Goal: Information Seeking & Learning: Learn about a topic

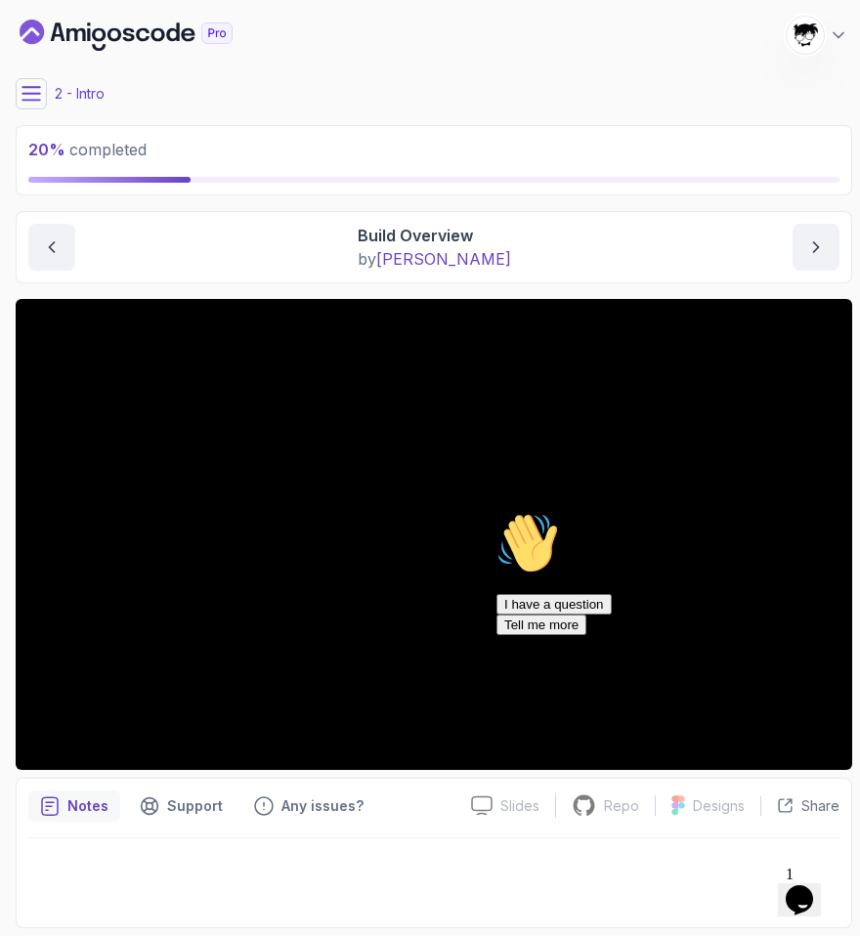
click at [801, 883] on button "Opens Chat This icon Opens the chat window." at bounding box center [799, 899] width 43 height 33
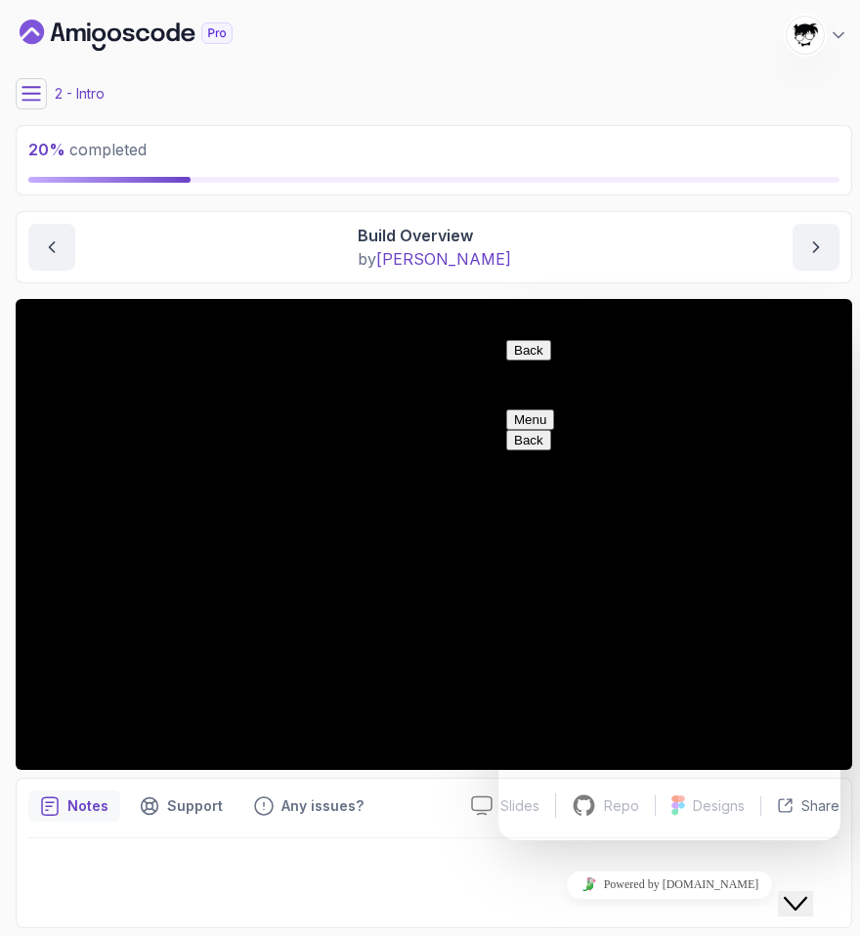
click at [807, 892] on div "Close Chat This icon closes the chat window." at bounding box center [795, 903] width 23 height 23
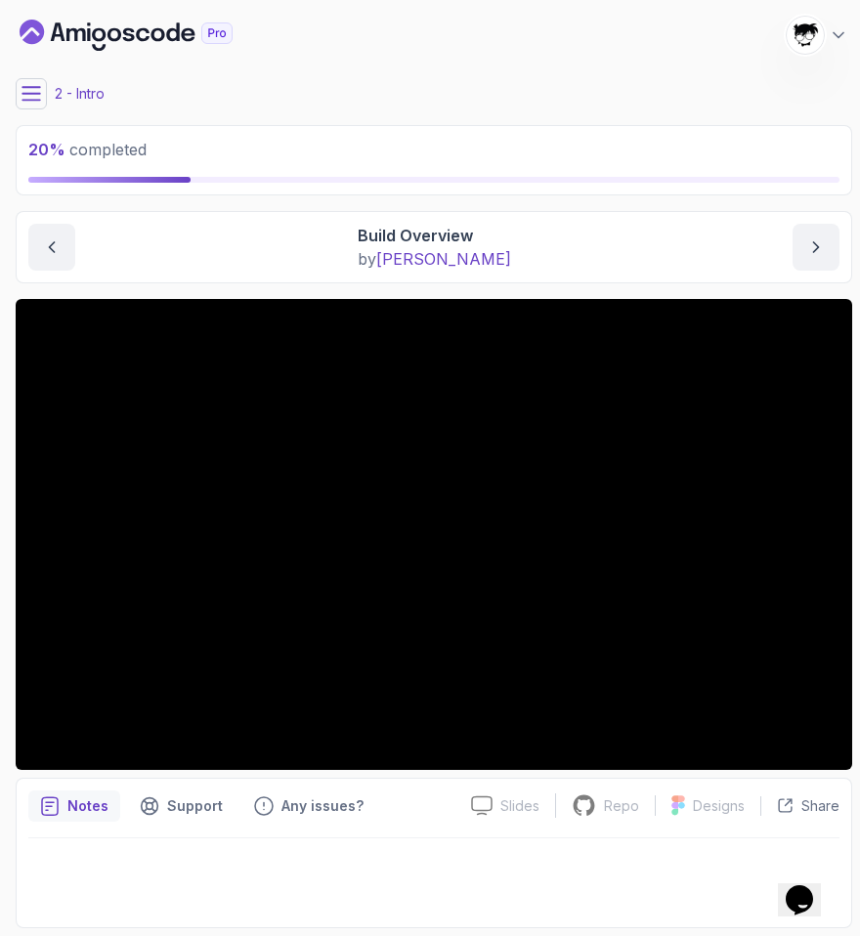
click at [24, 97] on icon at bounding box center [31, 94] width 20 height 20
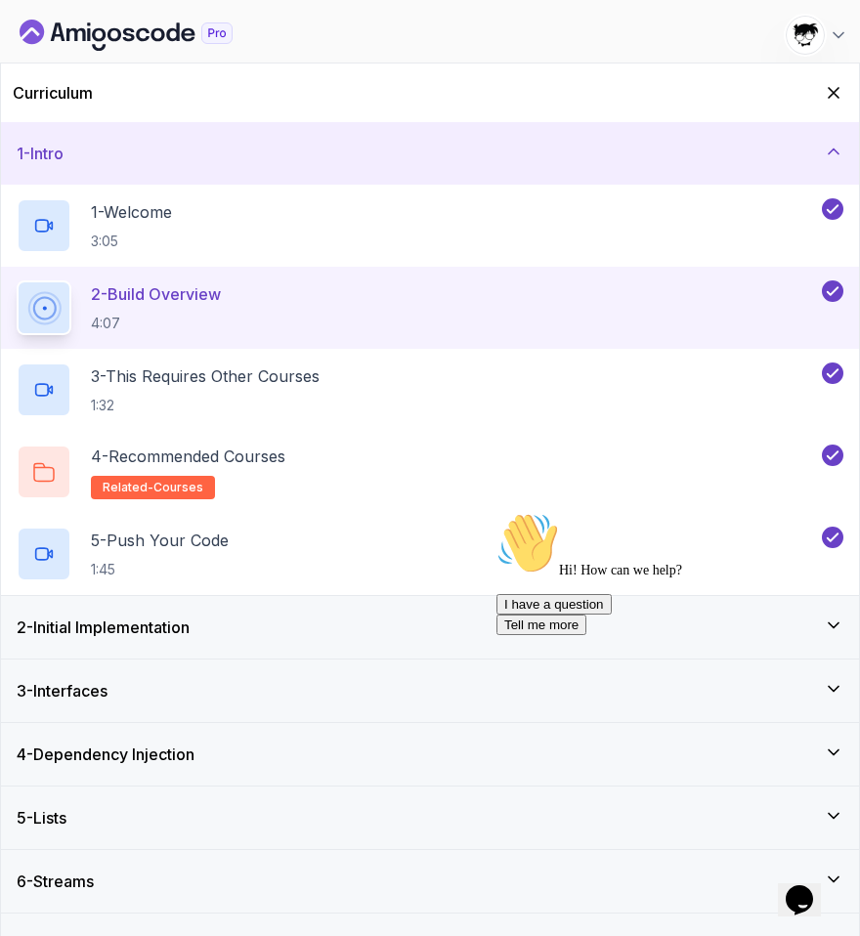
click at [180, 628] on h3 "2 - Initial Implementation" at bounding box center [103, 627] width 173 height 23
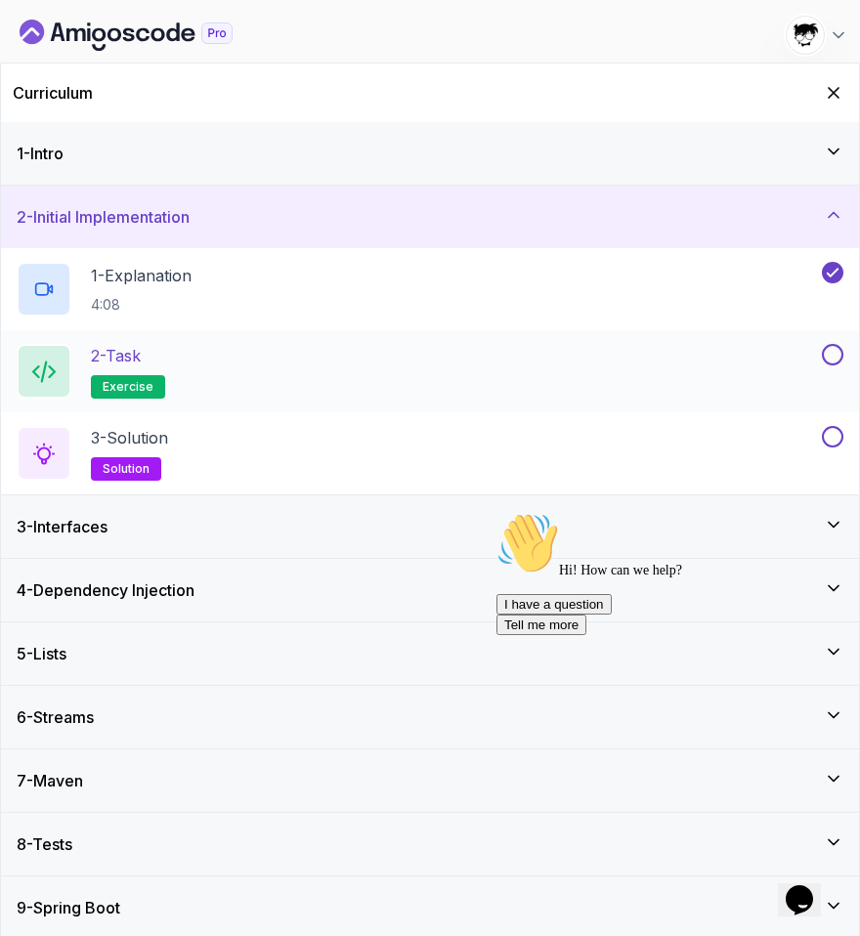
click at [191, 384] on div "2 - Task exercise" at bounding box center [417, 371] width 801 height 55
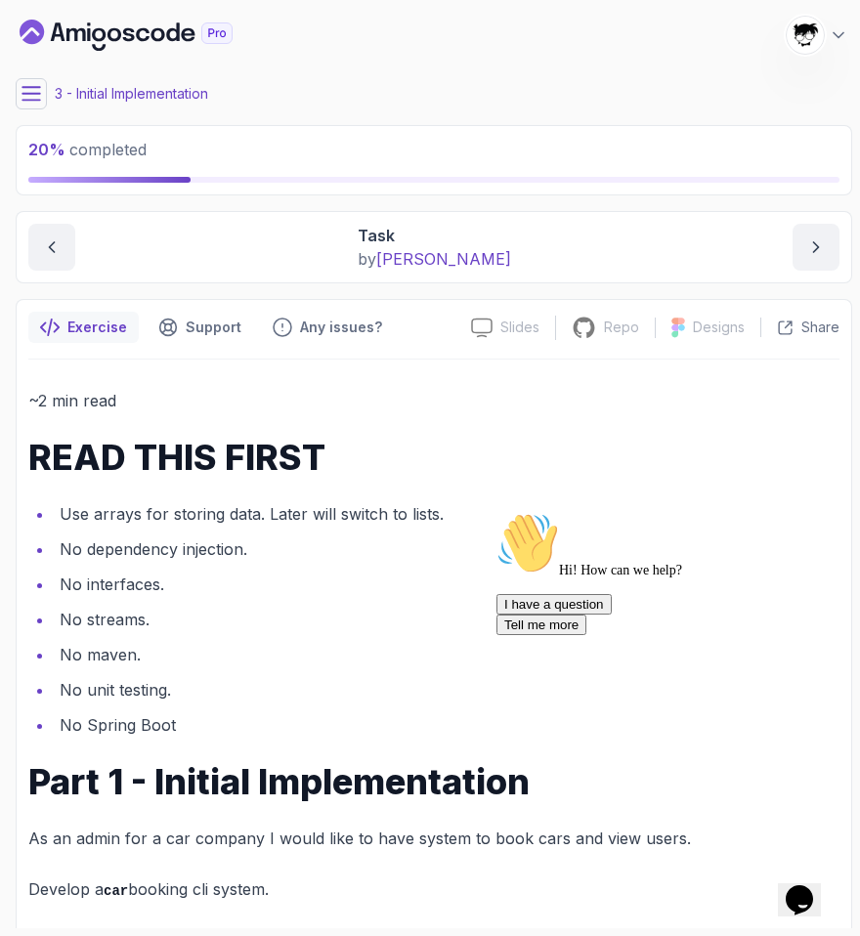
click at [496, 512] on icon "Chat attention grabber" at bounding box center [496, 512] width 0 height 0
click at [29, 99] on icon at bounding box center [31, 93] width 18 height 13
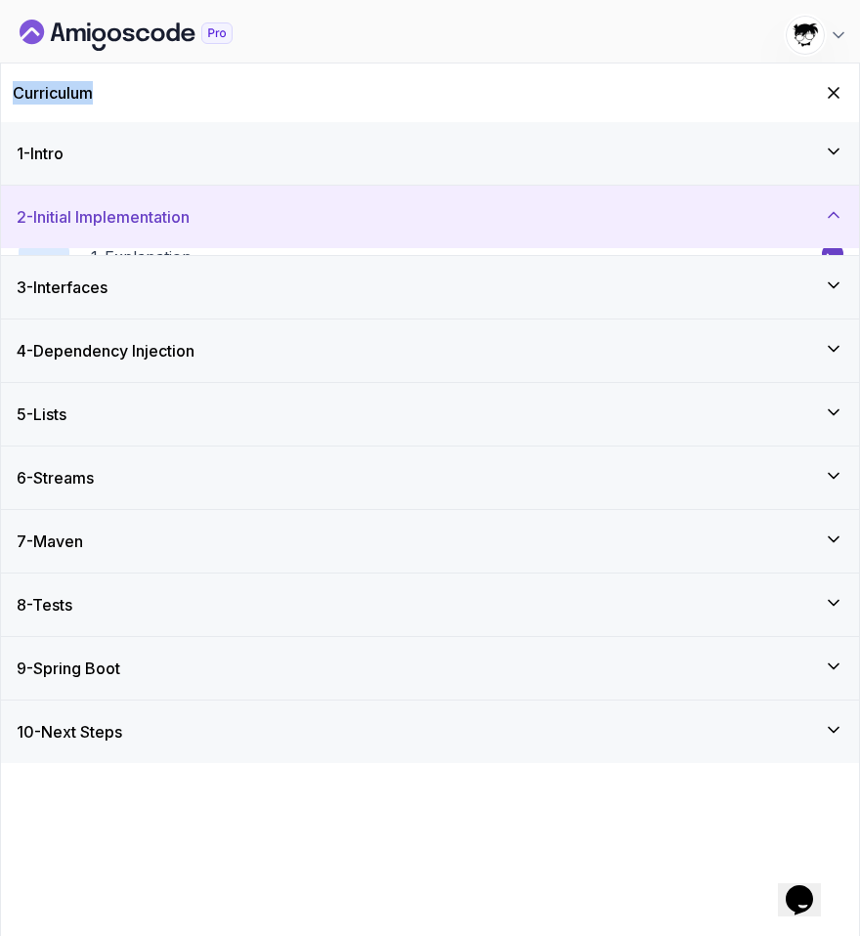
click at [29, 99] on h2 "Curriculum" at bounding box center [53, 92] width 80 height 23
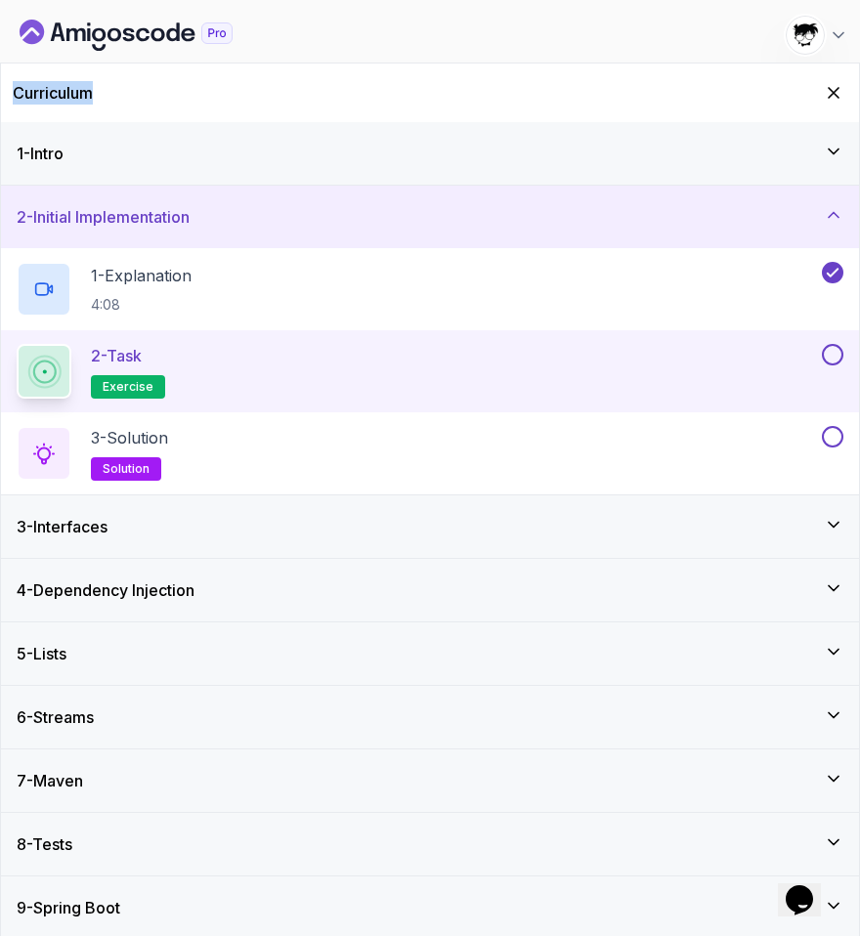
click at [834, 359] on button at bounding box center [832, 354] width 21 height 21
click at [716, 432] on div "3 - Solution solution" at bounding box center [417, 453] width 801 height 55
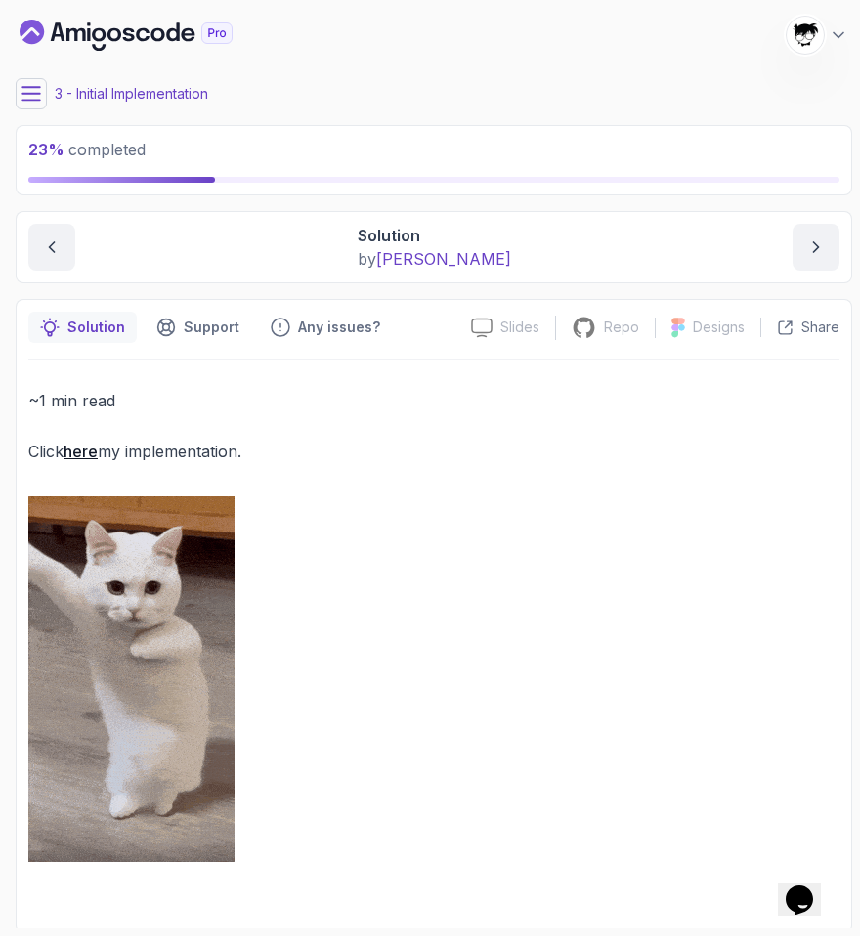
click at [96, 455] on link "here" at bounding box center [81, 452] width 34 height 20
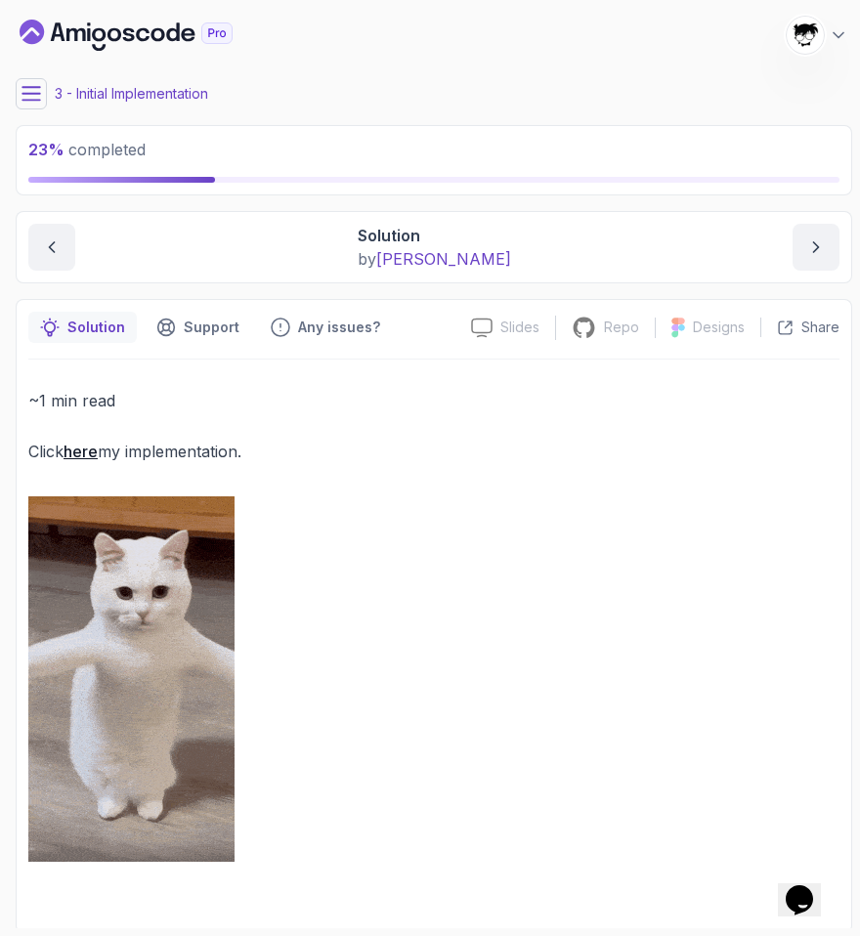
scroll to position [5, 0]
